Goal: Information Seeking & Learning: Learn about a topic

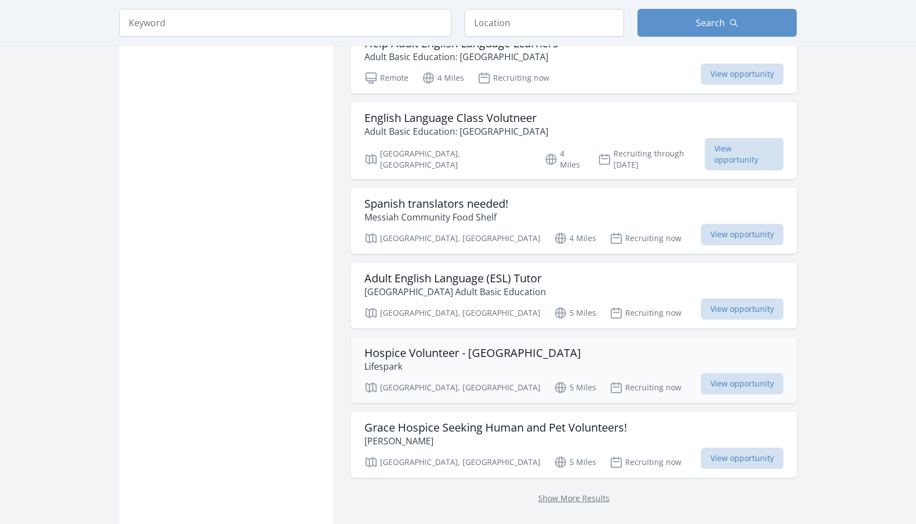
scroll to position [1225, 0]
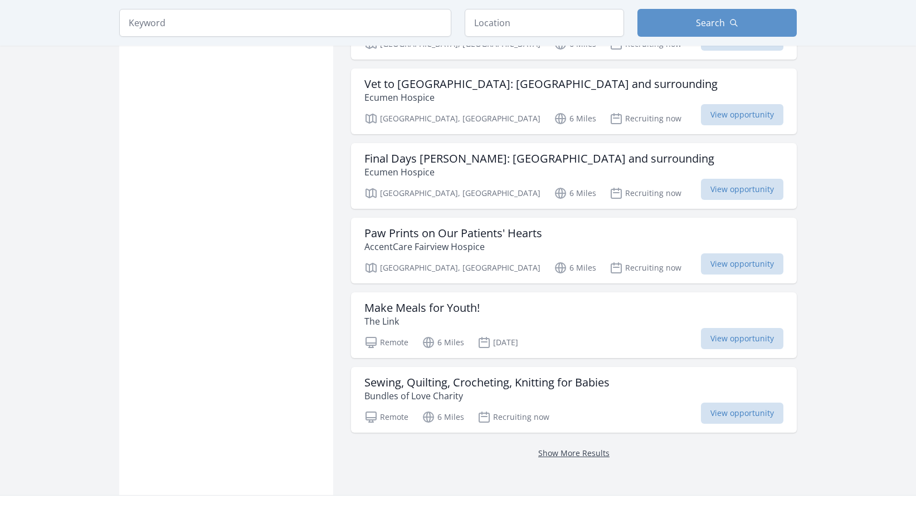
click at [547, 448] on link "Show More Results" at bounding box center [573, 453] width 71 height 11
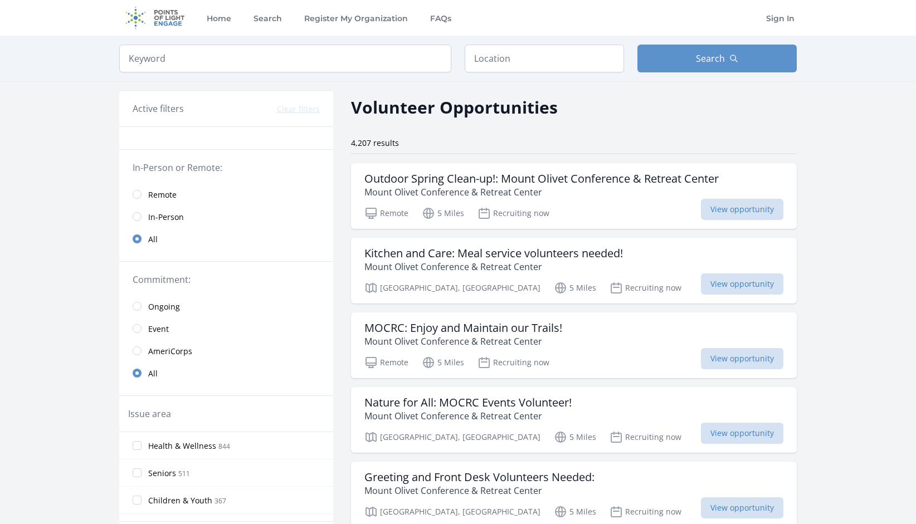
click at [175, 214] on span "In-Person" at bounding box center [166, 217] width 36 height 11
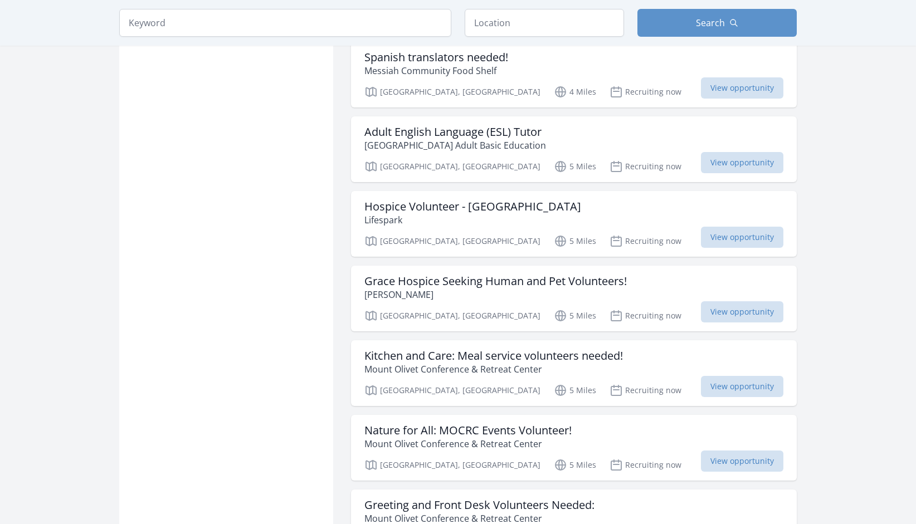
scroll to position [1170, 0]
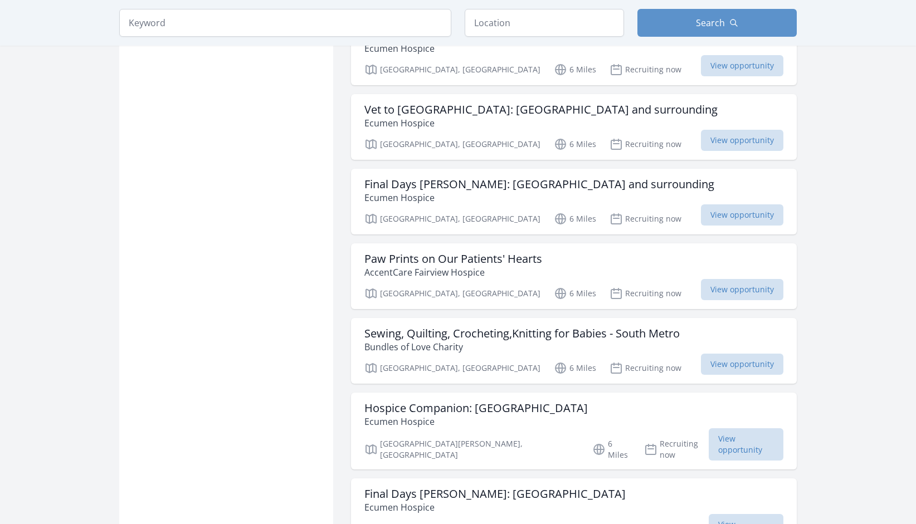
scroll to position [2395, 0]
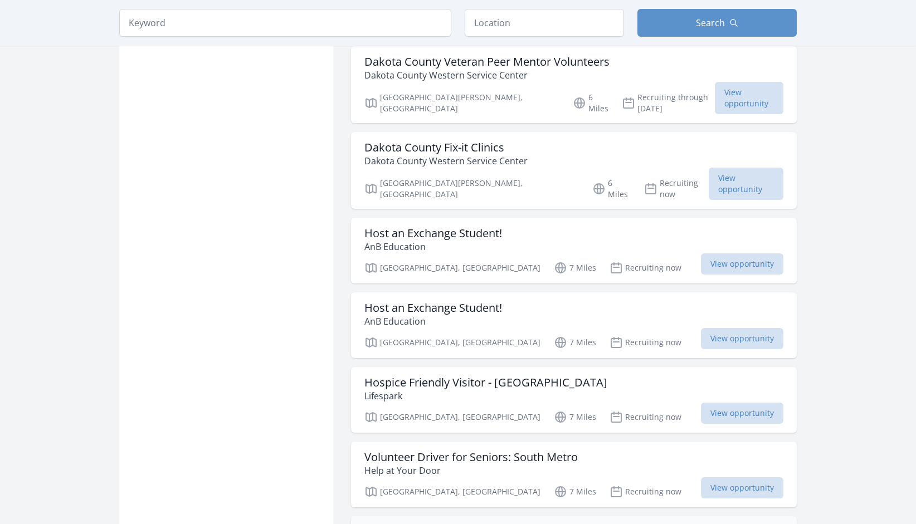
scroll to position [3676, 0]
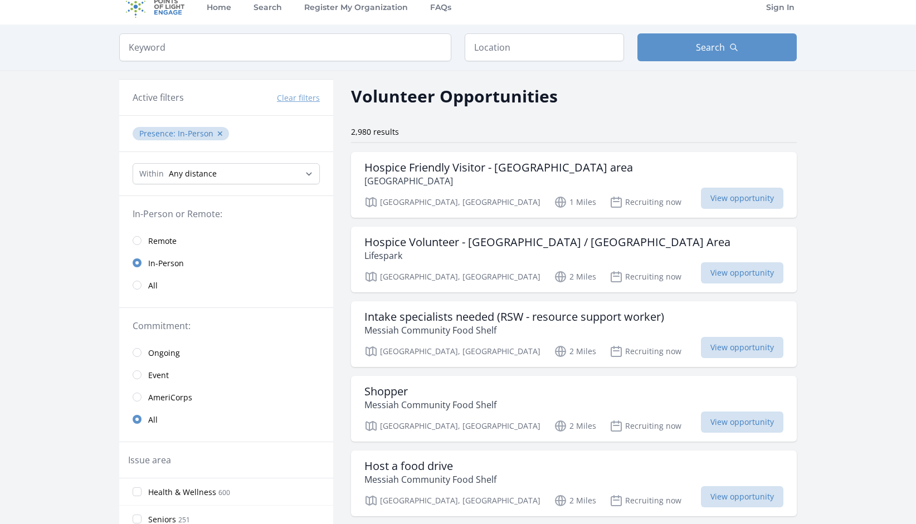
scroll to position [0, 0]
